Goal: Information Seeking & Learning: Check status

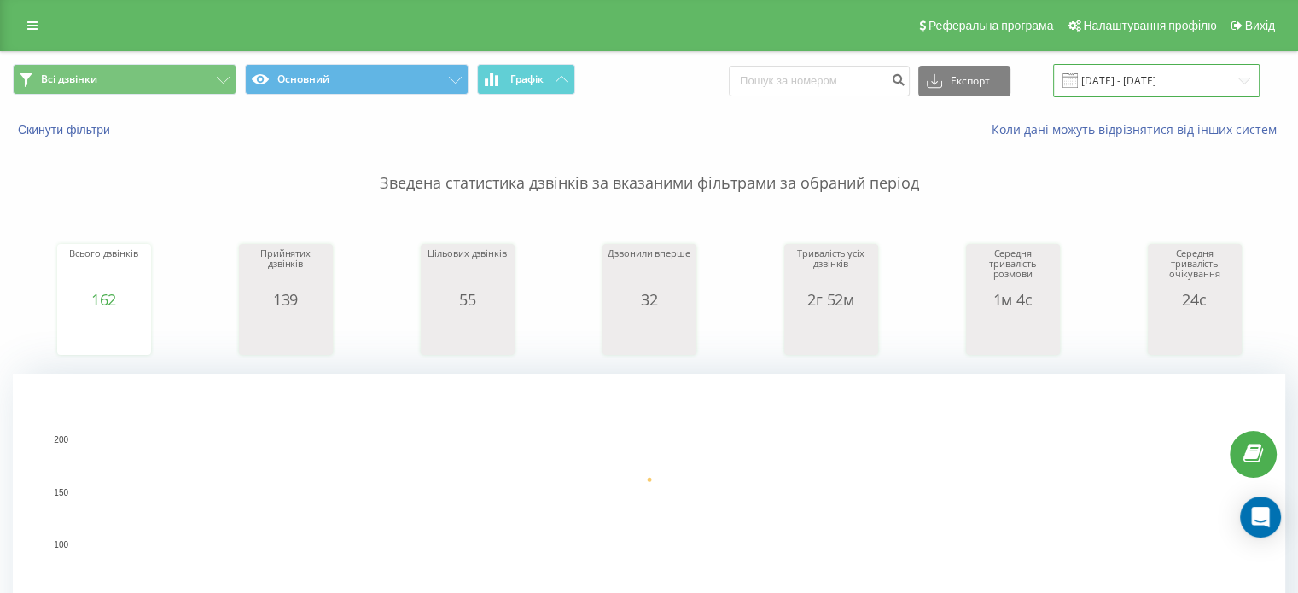
click at [1231, 74] on input "22.09.2025 - 22.09.2025" at bounding box center [1156, 80] width 207 height 33
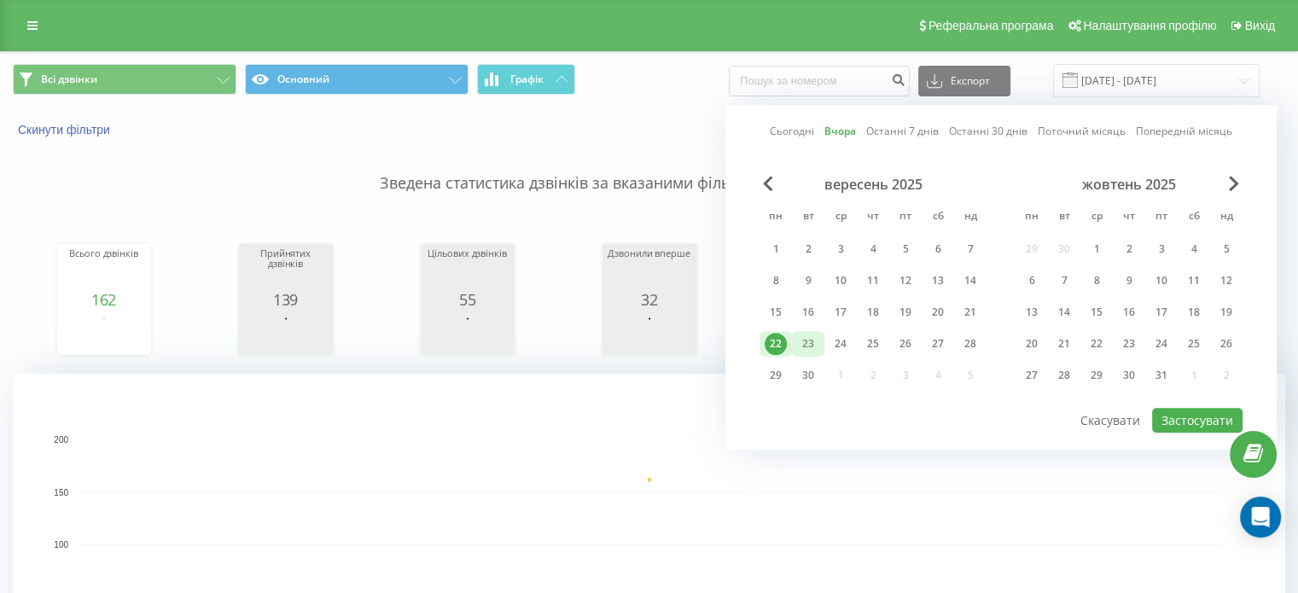
click at [813, 338] on div "23" at bounding box center [808, 344] width 22 height 22
click at [1209, 422] on button "Застосувати" at bounding box center [1197, 420] width 90 height 25
type input "23.09.2025 - 23.09.2025"
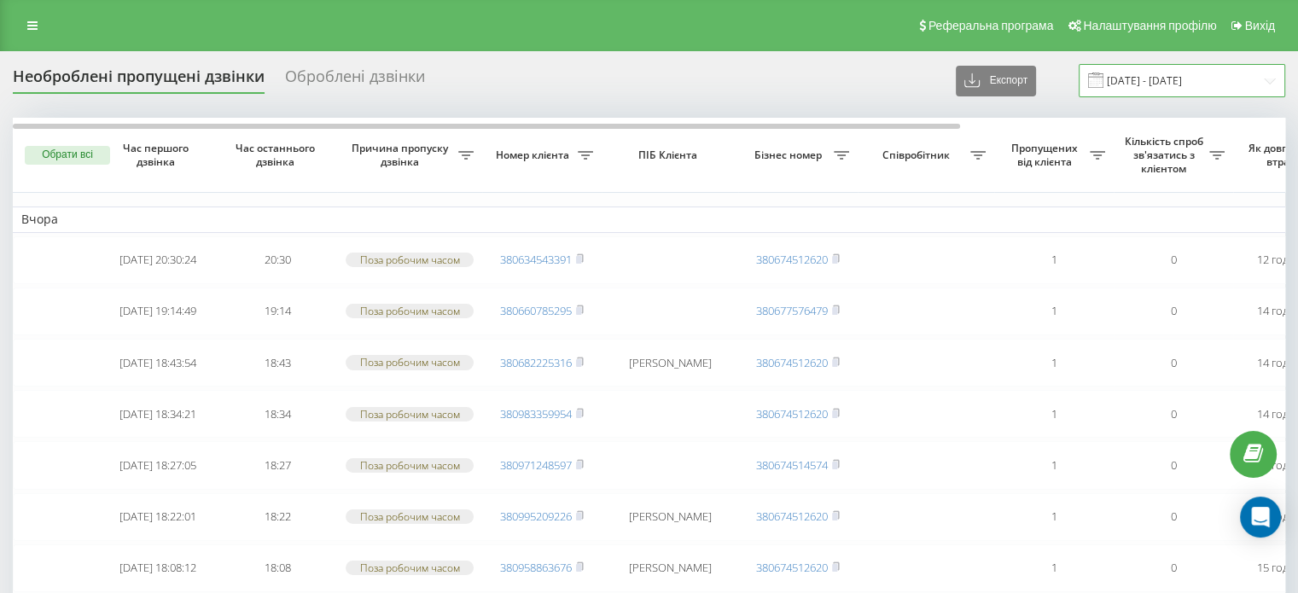
click at [1251, 79] on input "20.09.2025 - 22.09.2025" at bounding box center [1182, 80] width 207 height 33
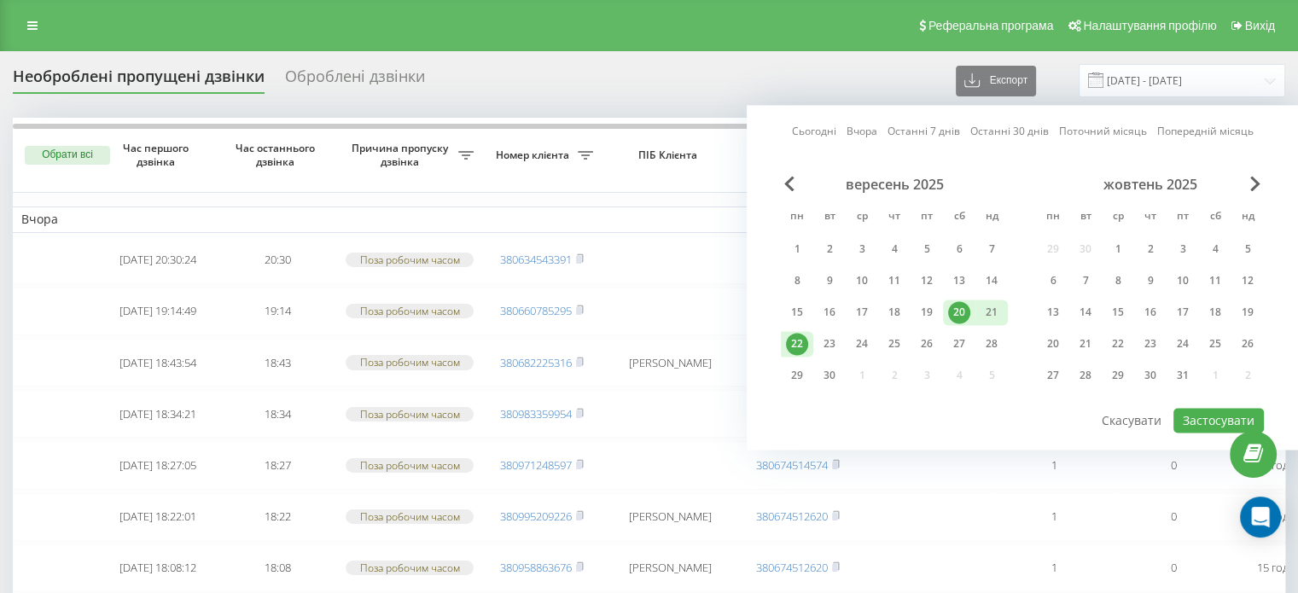
click at [793, 342] on div "22" at bounding box center [797, 344] width 22 height 22
click at [840, 347] on div "23" at bounding box center [830, 344] width 22 height 22
click at [1204, 414] on button "Застосувати" at bounding box center [1219, 420] width 90 height 25
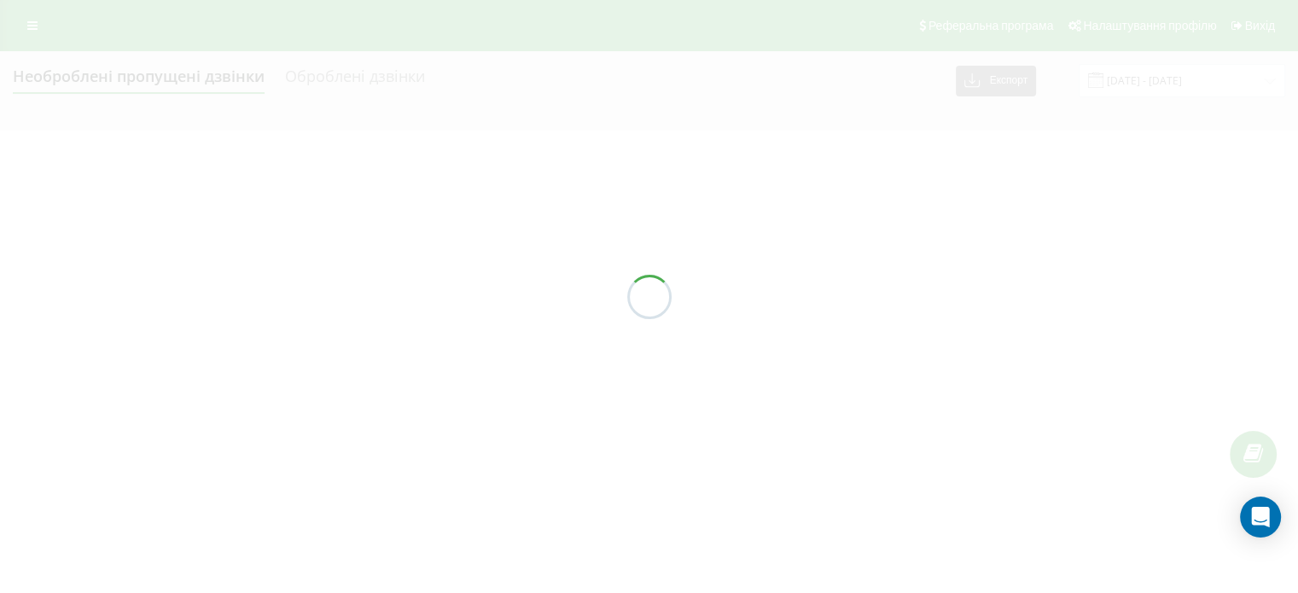
type input "[DATE] - [DATE]"
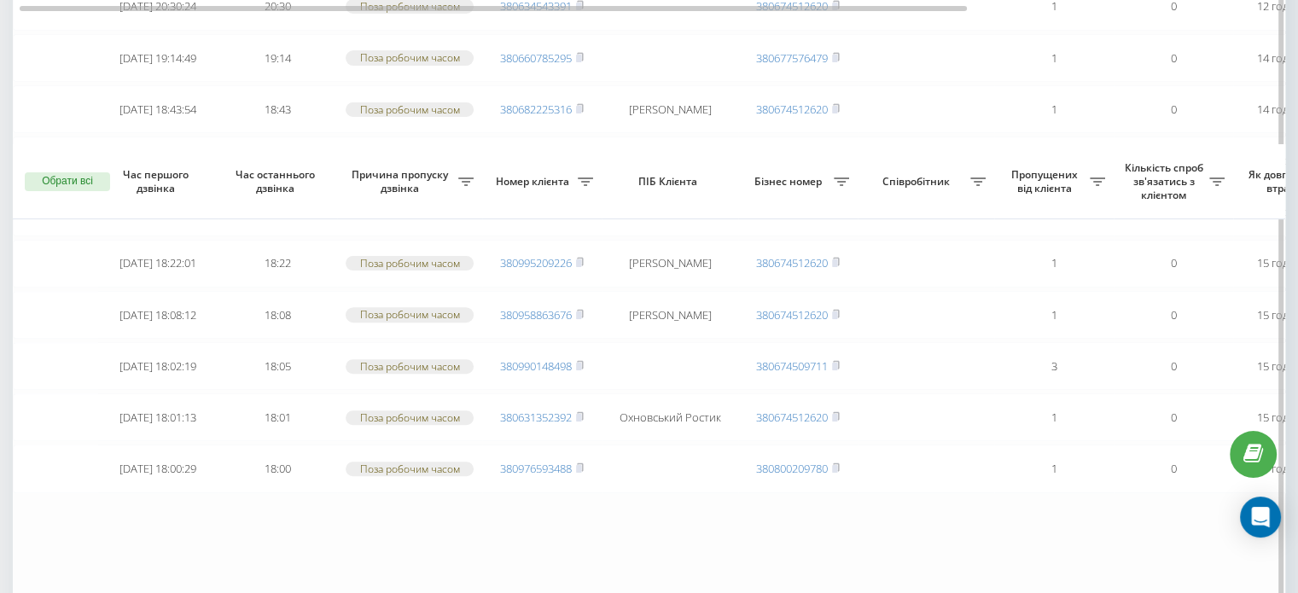
scroll to position [703, 0]
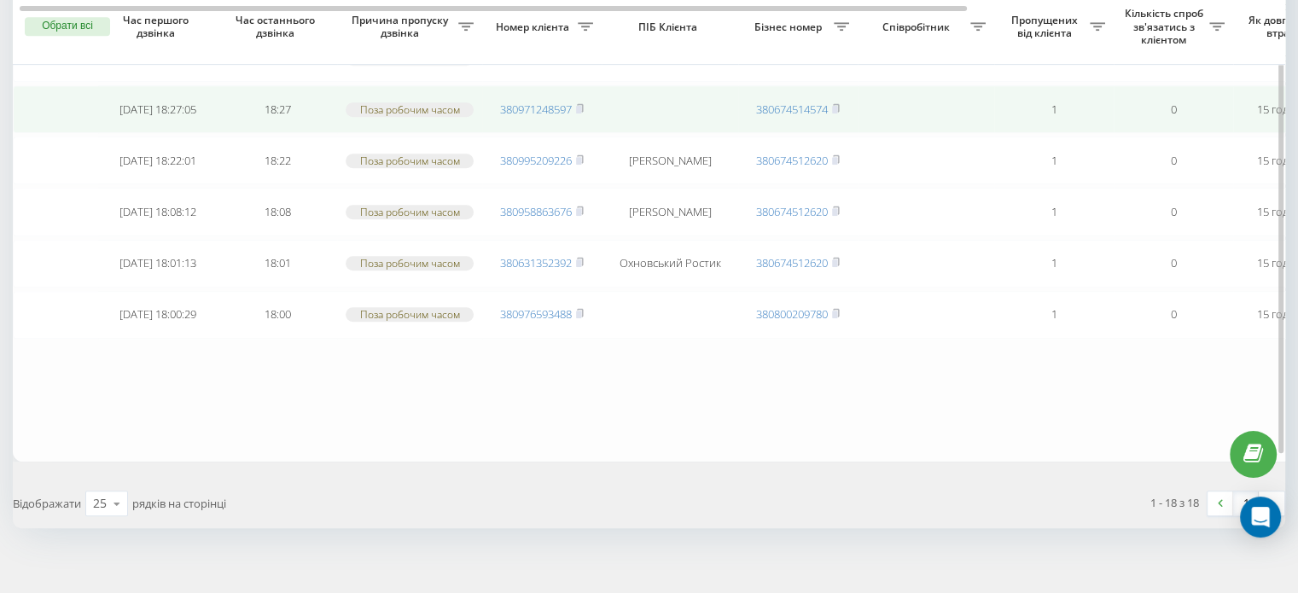
scroll to position [865, 0]
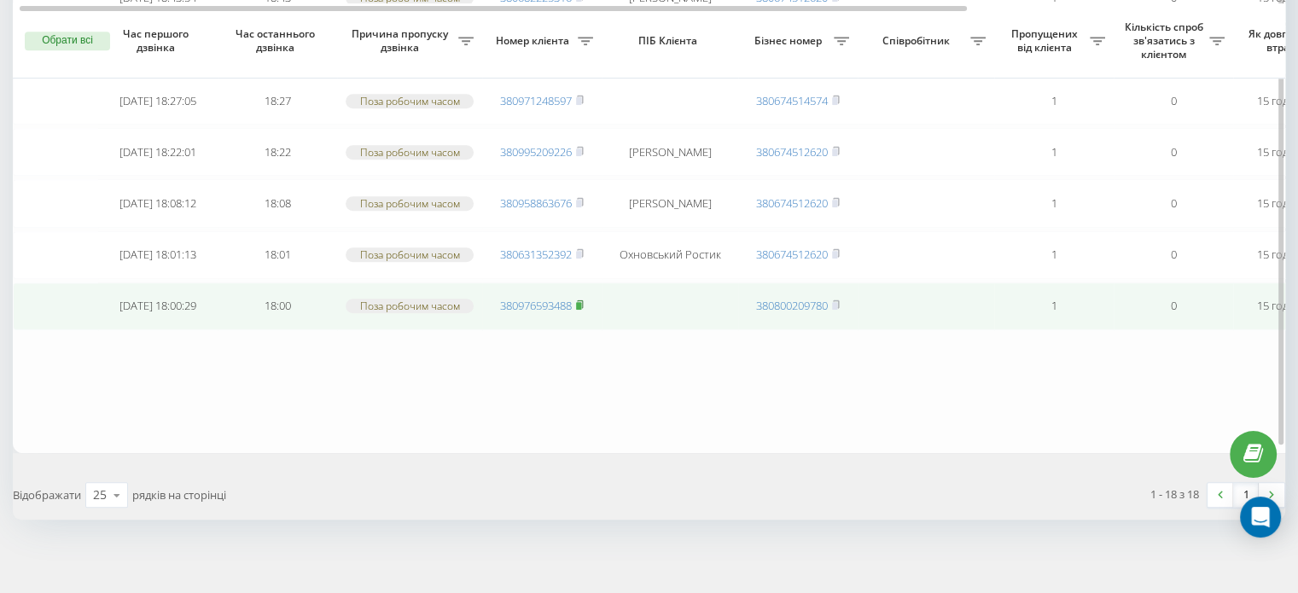
click at [579, 302] on rect at bounding box center [578, 306] width 5 height 8
click at [581, 302] on rect at bounding box center [578, 306] width 5 height 8
click at [581, 300] on rect at bounding box center [578, 304] width 5 height 8
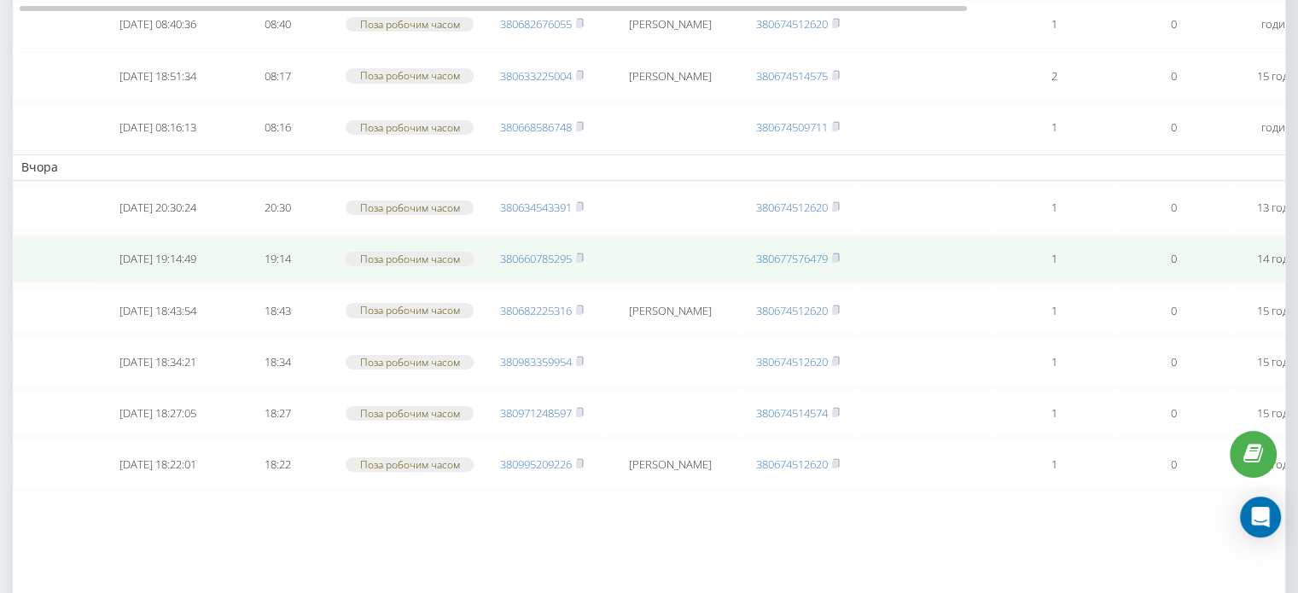
scroll to position [508, 0]
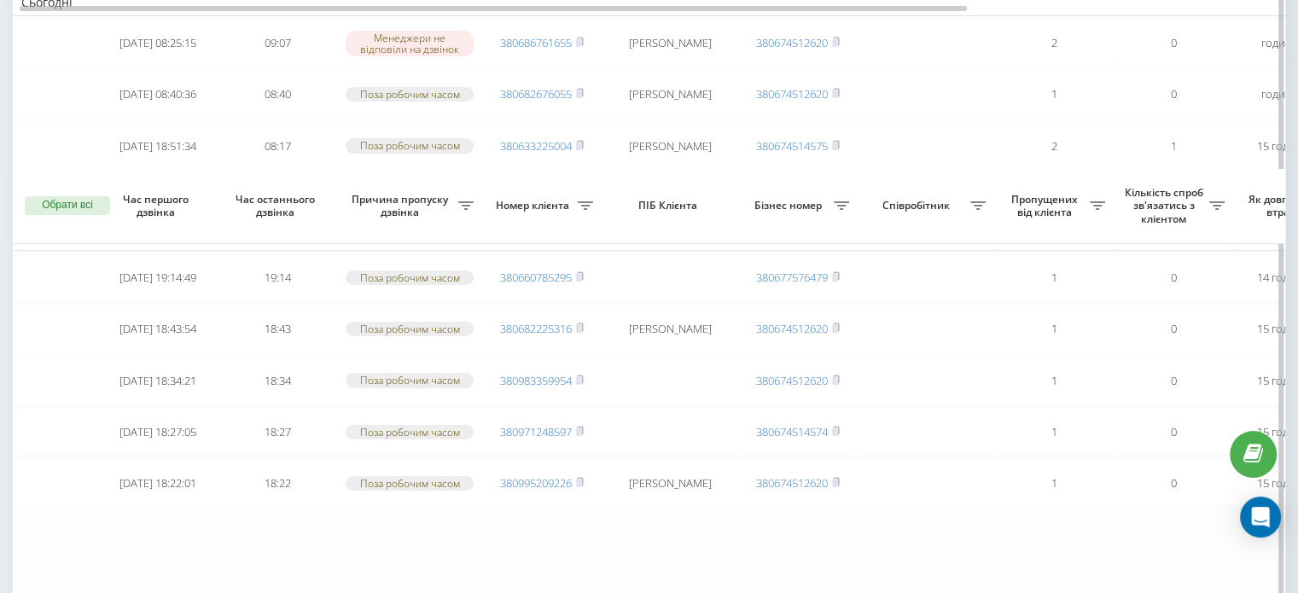
scroll to position [397, 0]
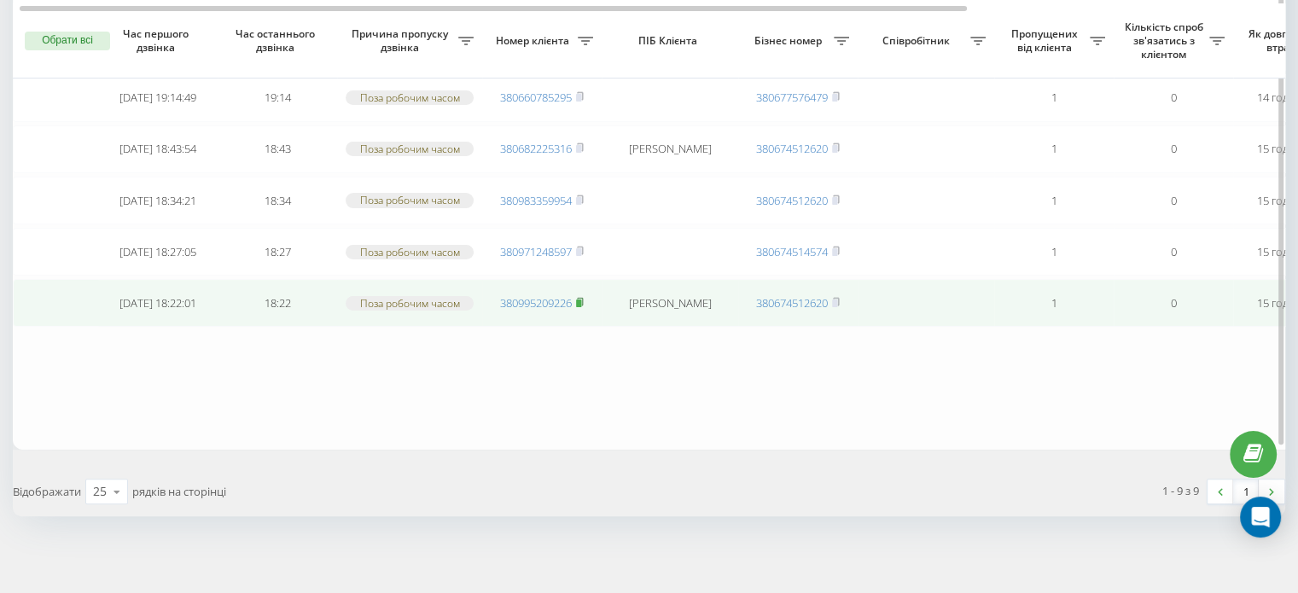
click at [584, 298] on icon at bounding box center [580, 302] width 8 height 10
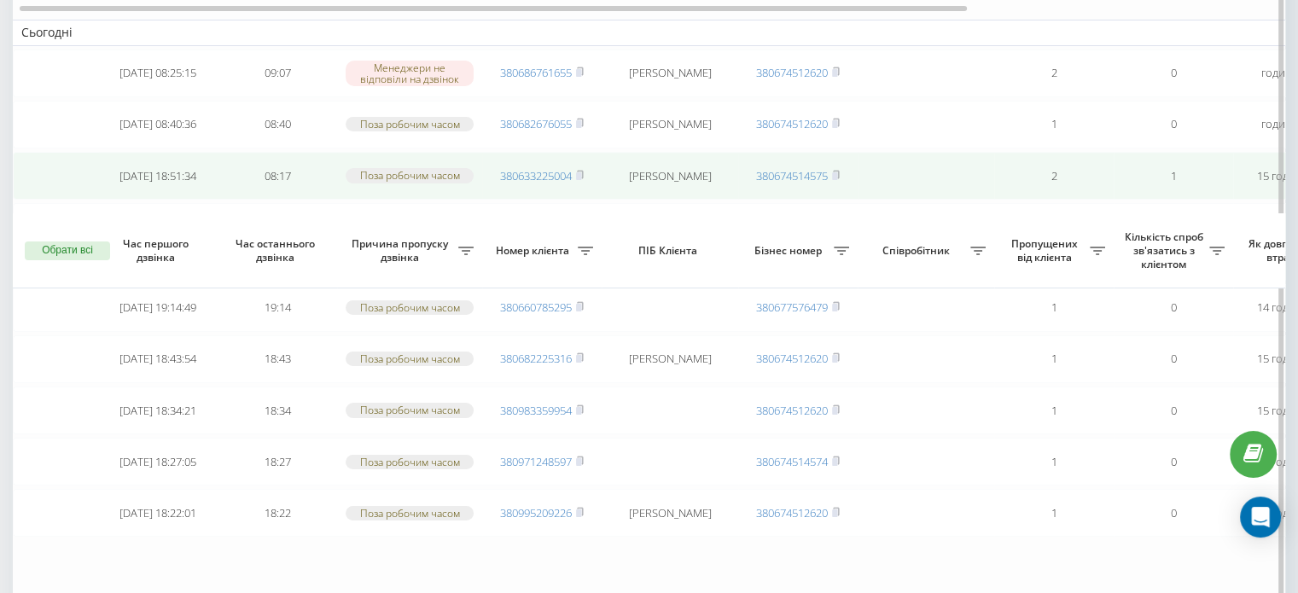
scroll to position [397, 0]
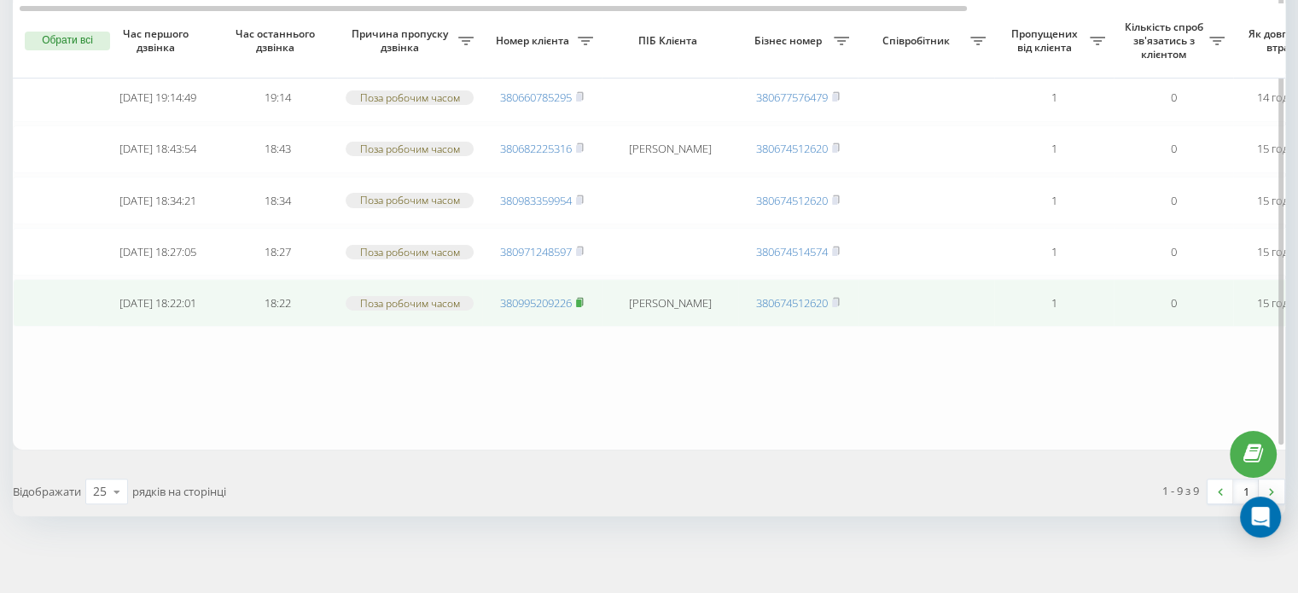
click at [580, 297] on icon at bounding box center [580, 302] width 8 height 10
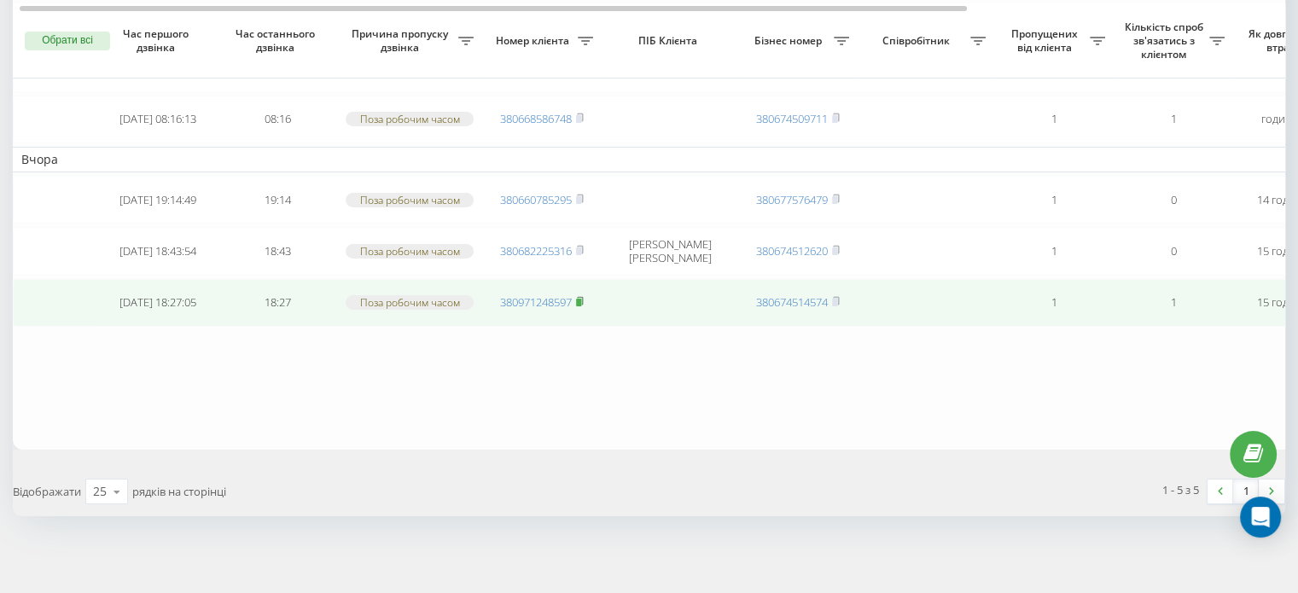
click at [580, 299] on rect at bounding box center [578, 303] width 5 height 8
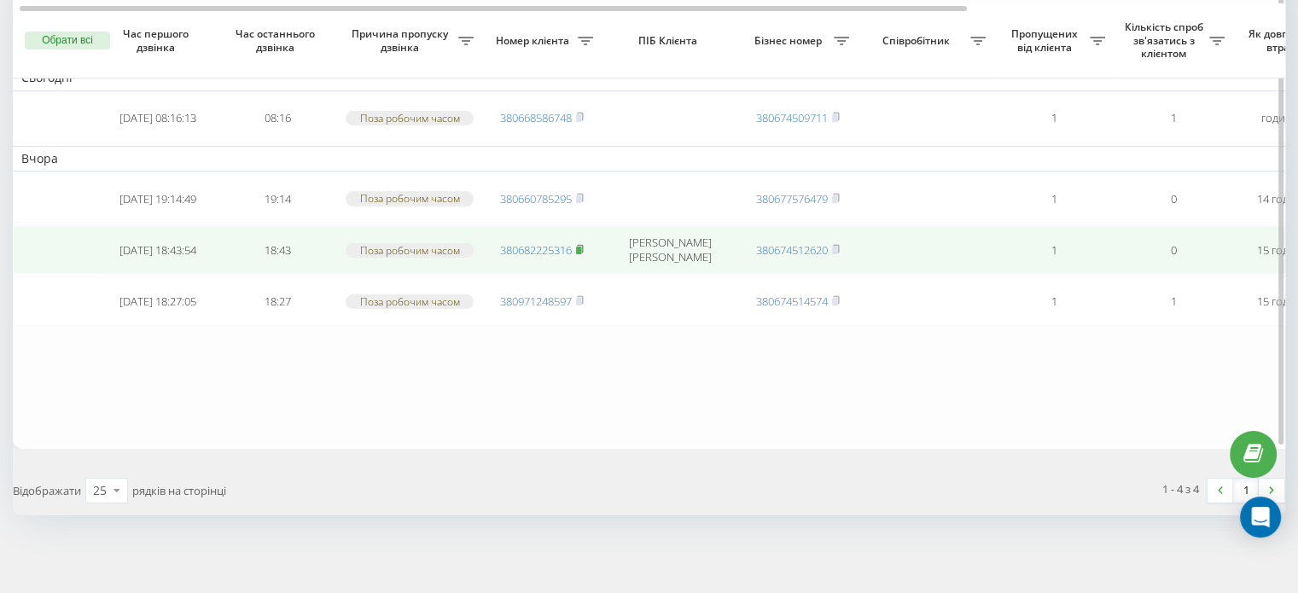
click at [581, 247] on rect at bounding box center [578, 251] width 5 height 8
click at [580, 244] on icon at bounding box center [580, 249] width 8 height 10
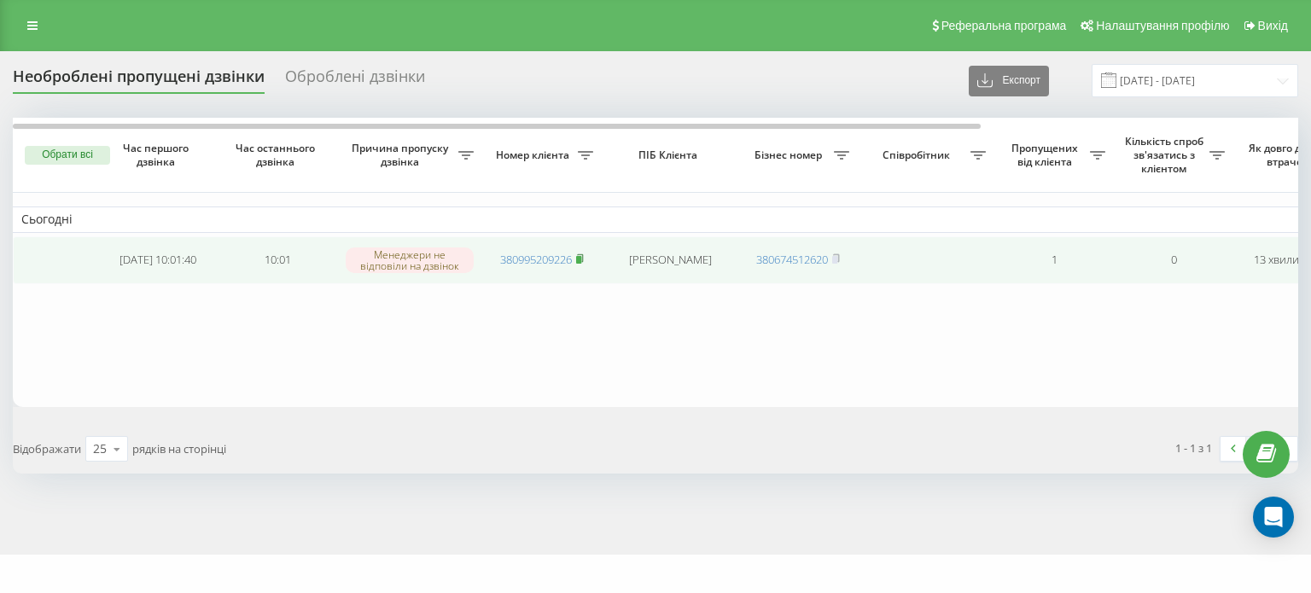
click at [581, 254] on icon at bounding box center [580, 259] width 8 height 10
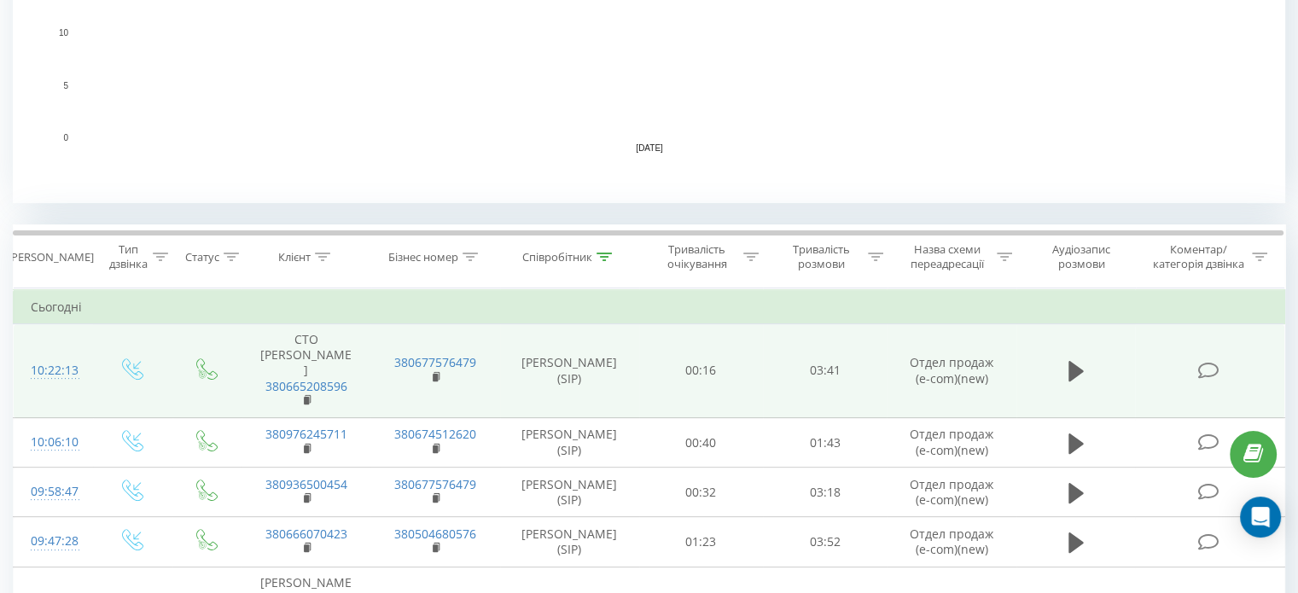
scroll to position [598, 0]
